Goal: Task Accomplishment & Management: Manage account settings

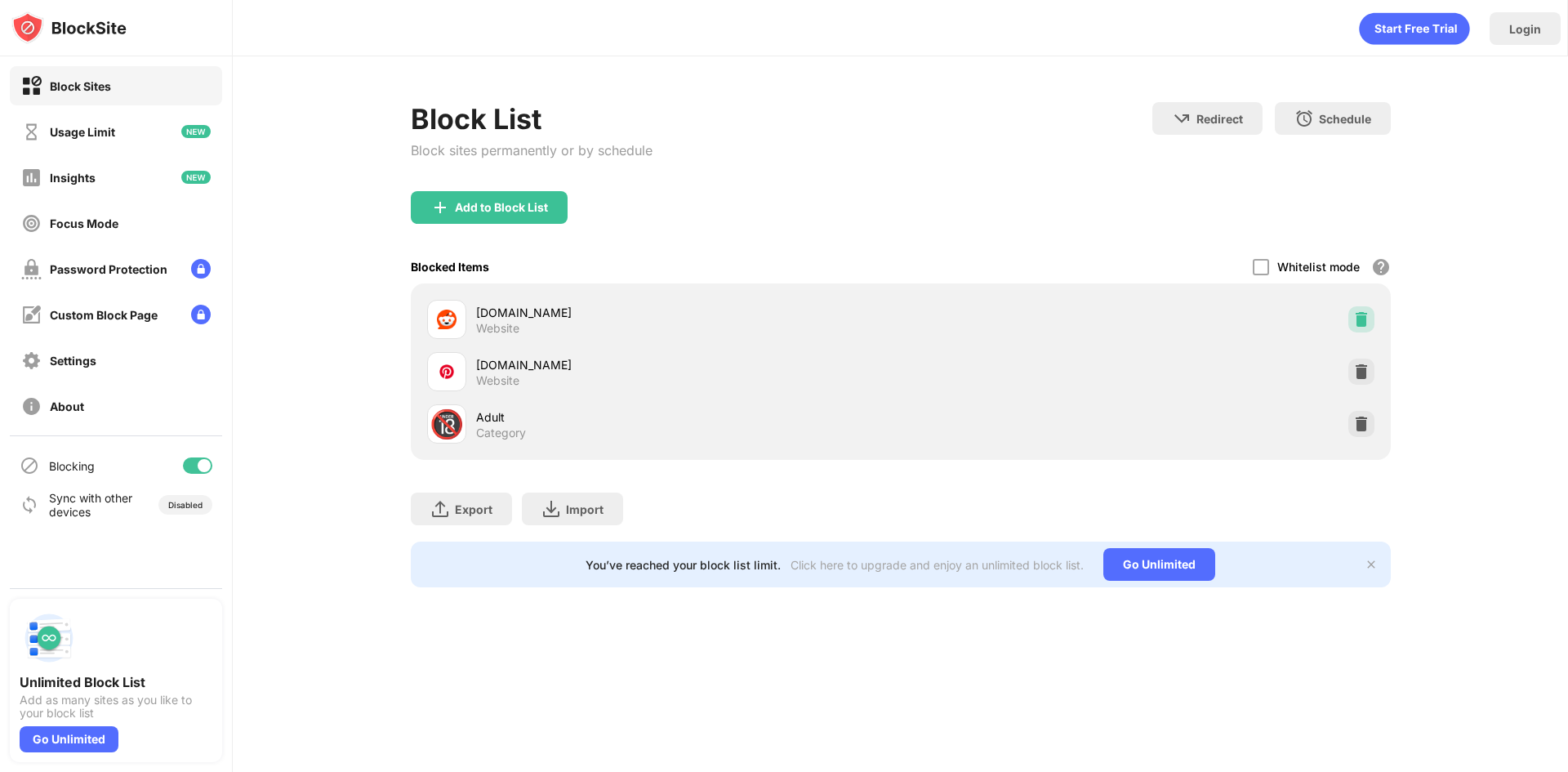
click at [1361, 321] on img at bounding box center [1361, 320] width 16 height 16
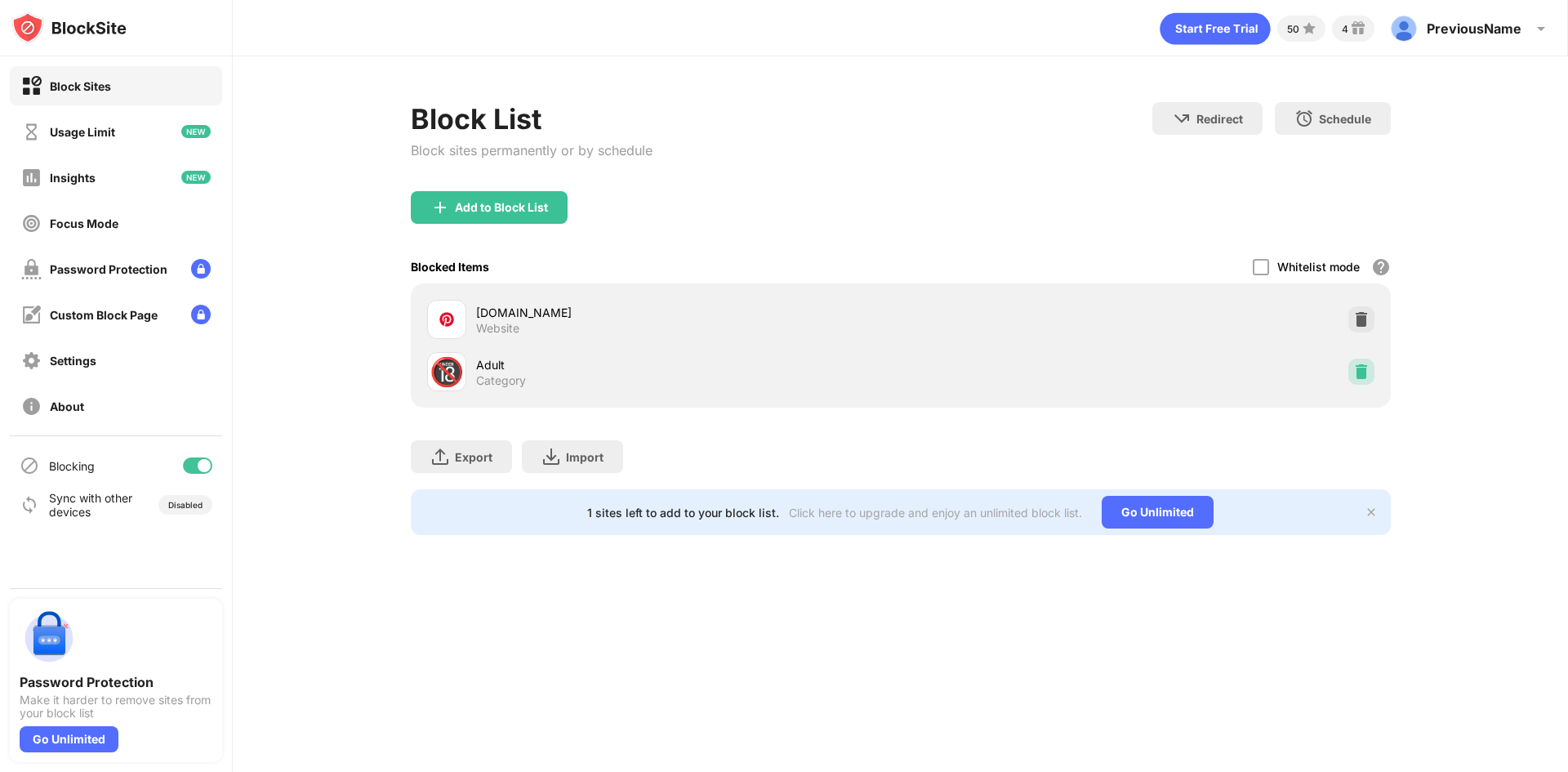
click at [1372, 382] on div at bounding box center [1361, 371] width 26 height 26
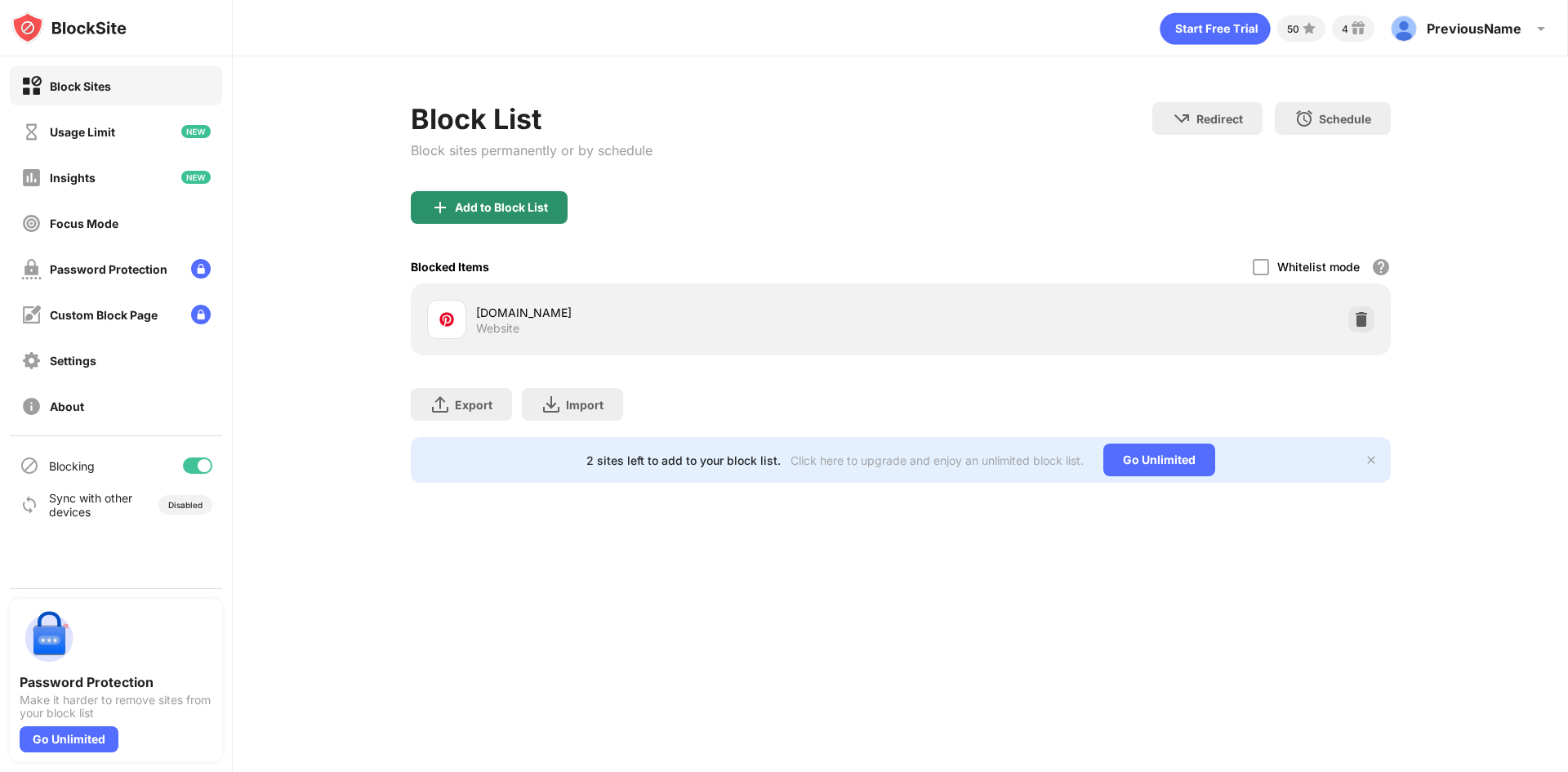
click at [484, 198] on div "Add to Block List" at bounding box center [489, 208] width 157 height 33
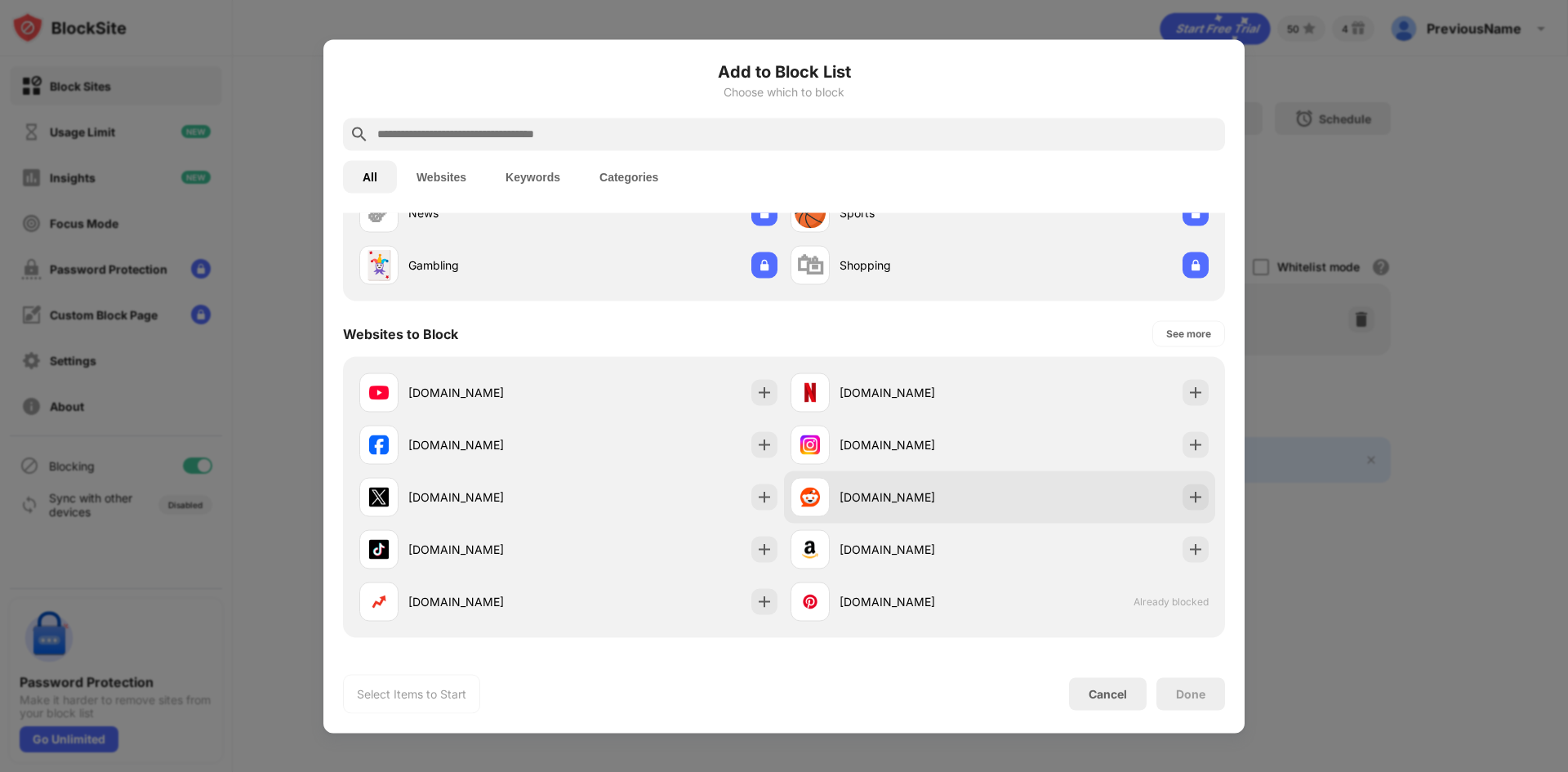
scroll to position [163, 0]
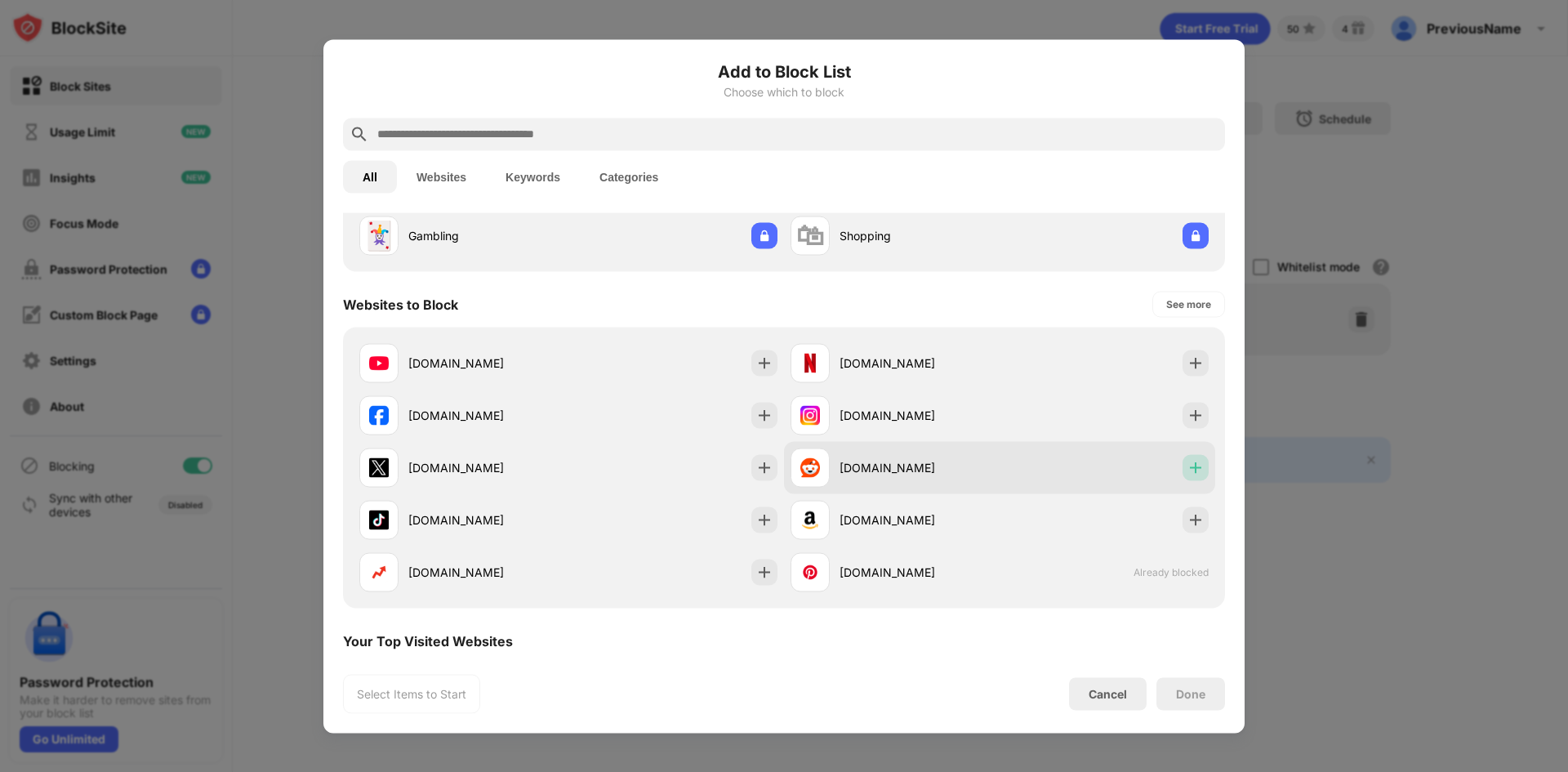
click at [1187, 471] on img at bounding box center [1196, 467] width 16 height 16
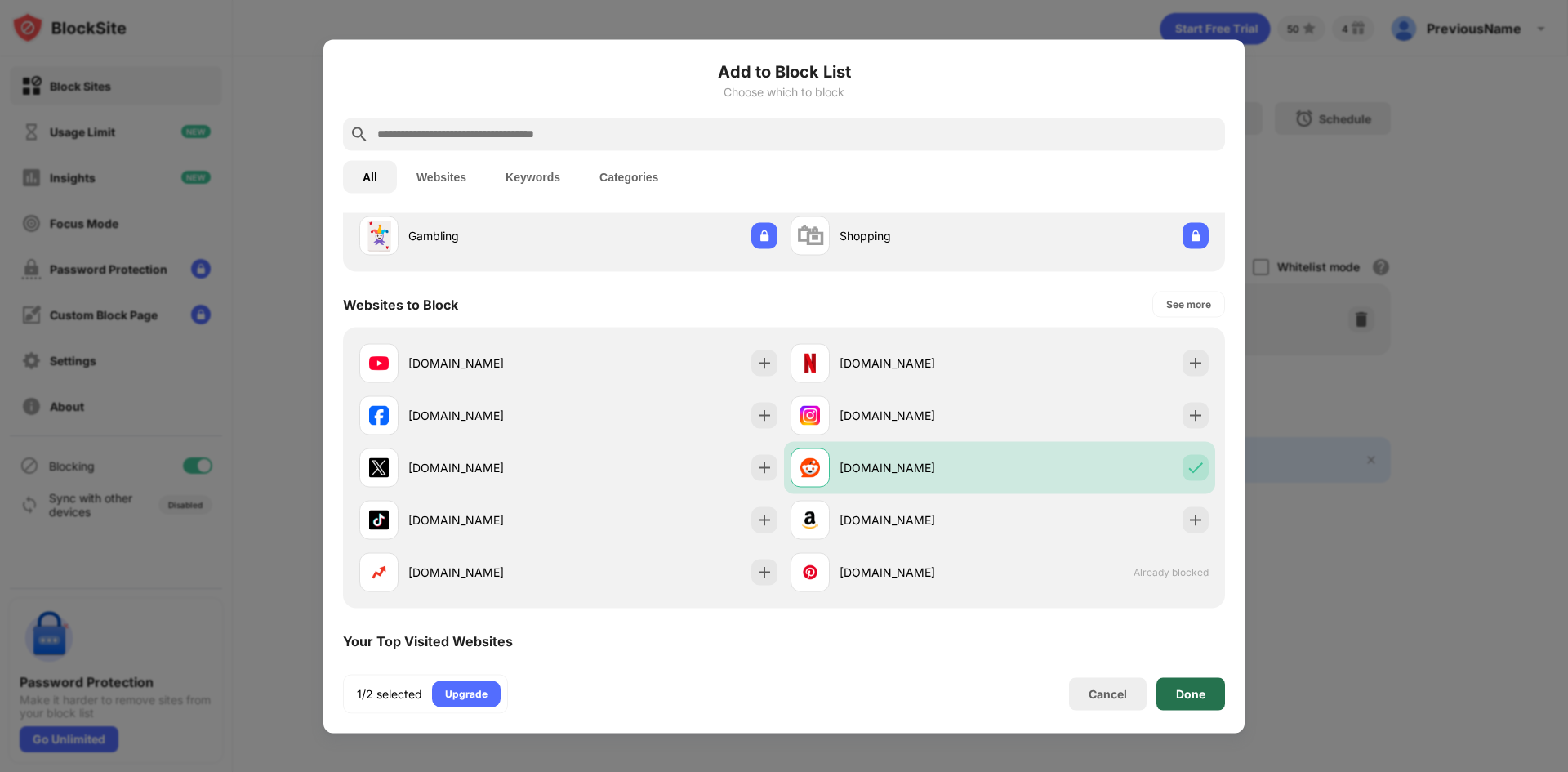
click at [1196, 697] on div "Done" at bounding box center [1191, 693] width 29 height 13
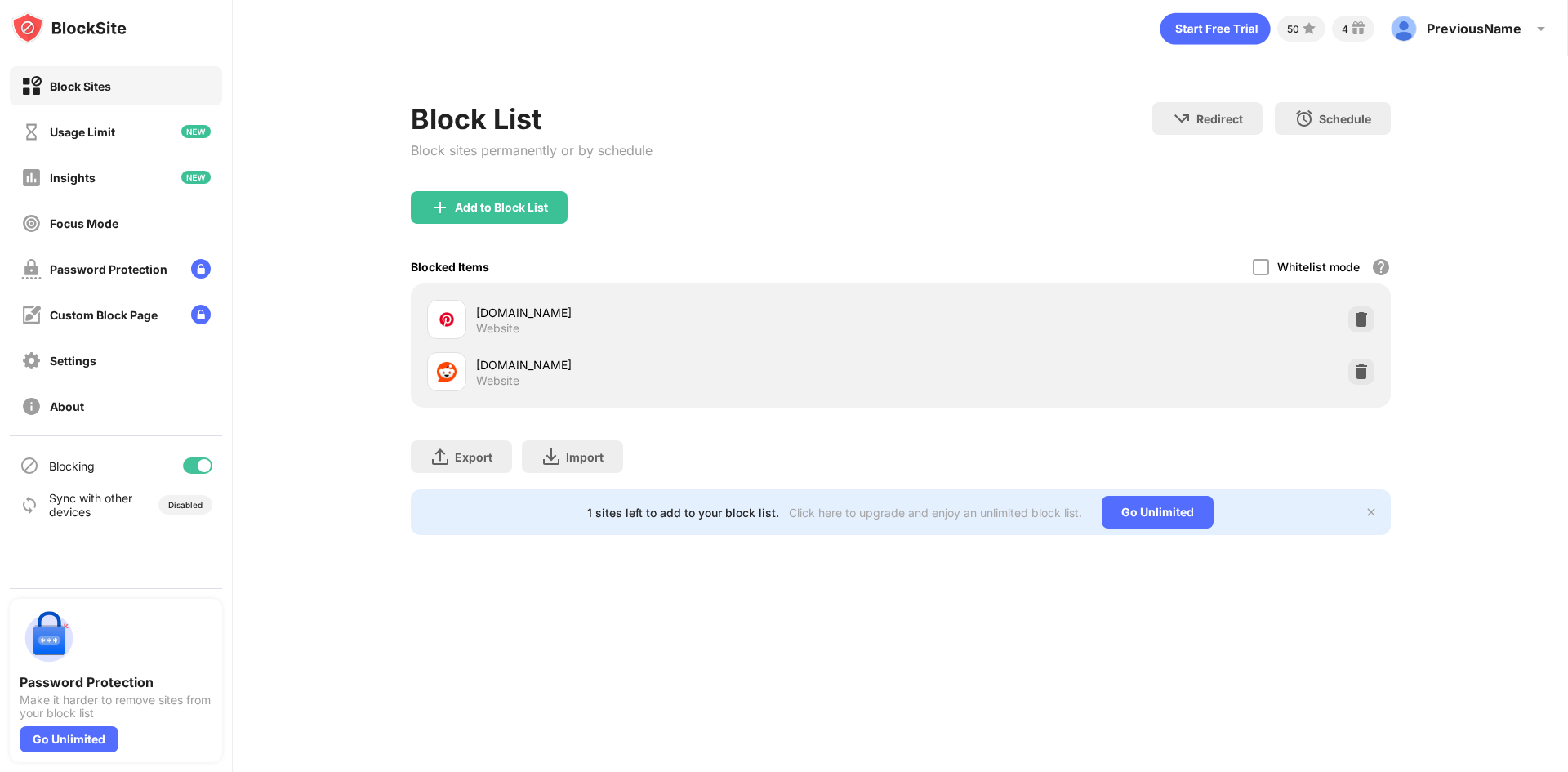
click at [493, 203] on div "Add to Block List" at bounding box center [502, 208] width 93 height 13
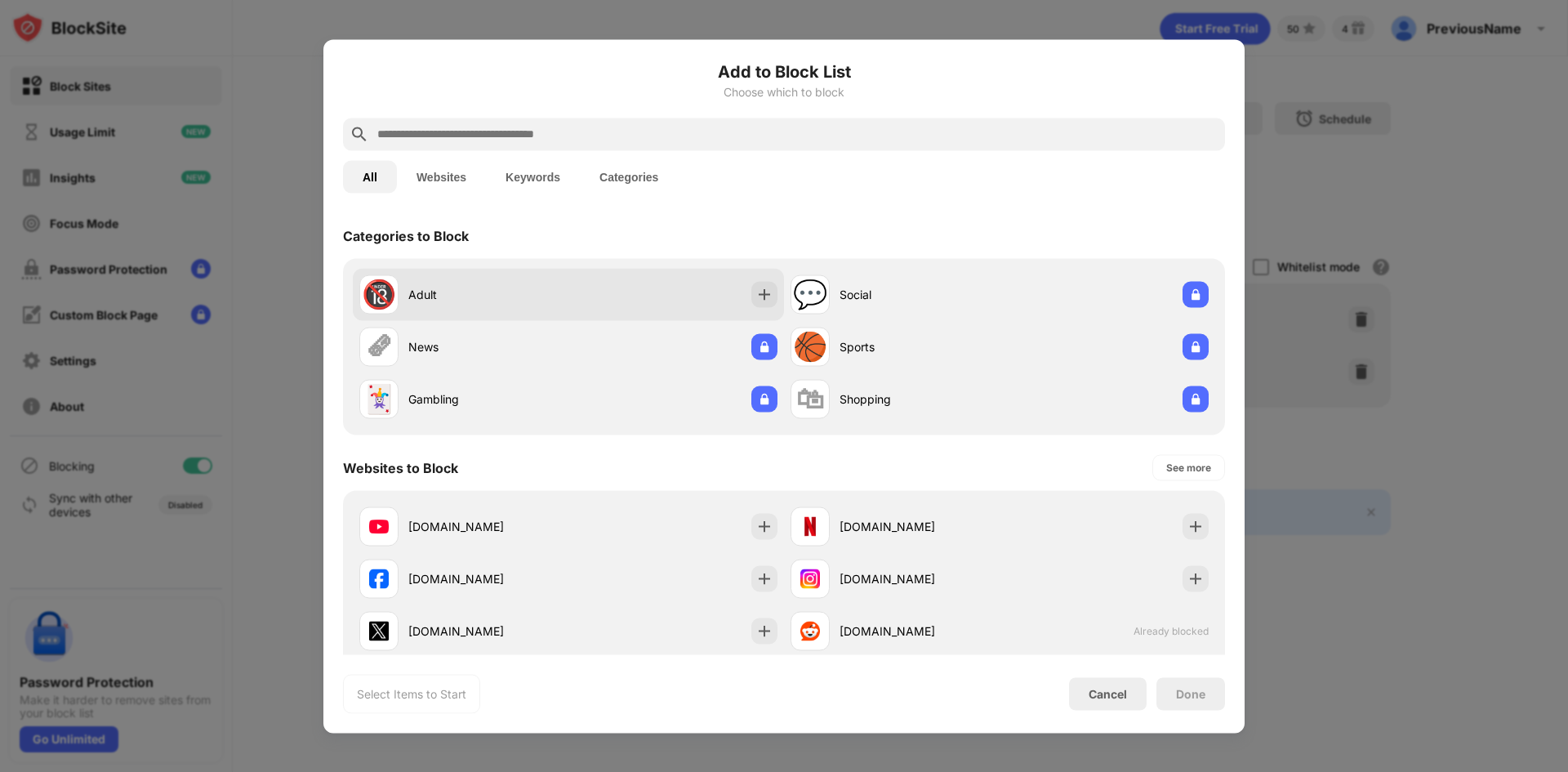
click at [726, 295] on div "🔞 Adult" at bounding box center [569, 293] width 432 height 52
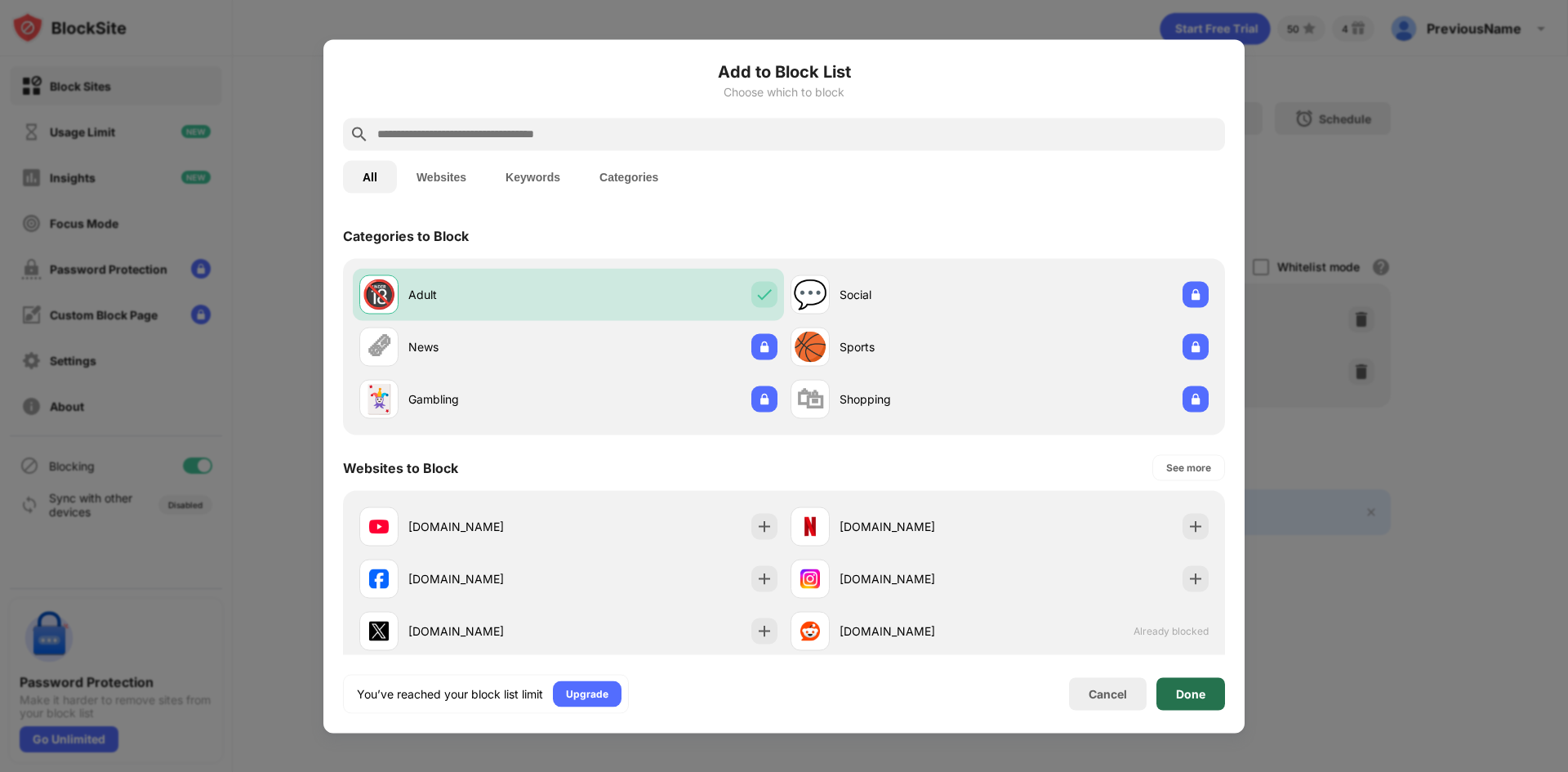
click at [1187, 694] on div "Done" at bounding box center [1191, 693] width 29 height 13
